Goal: Information Seeking & Learning: Check status

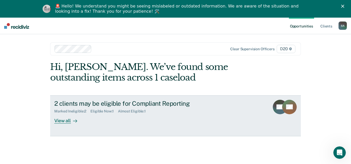
click at [179, 125] on link "2 clients may be eligible for Compliant Reporting Marked Ineligible : 2 Eligibl…" at bounding box center [175, 116] width 251 height 41
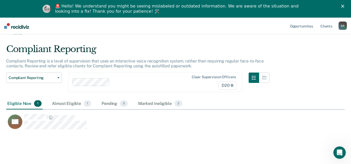
scroll to position [18, 0]
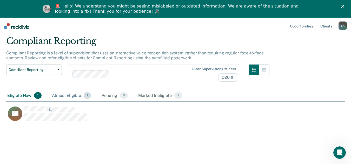
click at [66, 94] on div "Almost Eligible 1" at bounding box center [71, 95] width 41 height 11
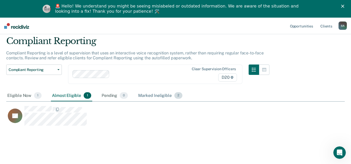
click at [145, 96] on div "Marked Ineligible 2" at bounding box center [160, 95] width 46 height 11
